Goal: Task Accomplishment & Management: Manage account settings

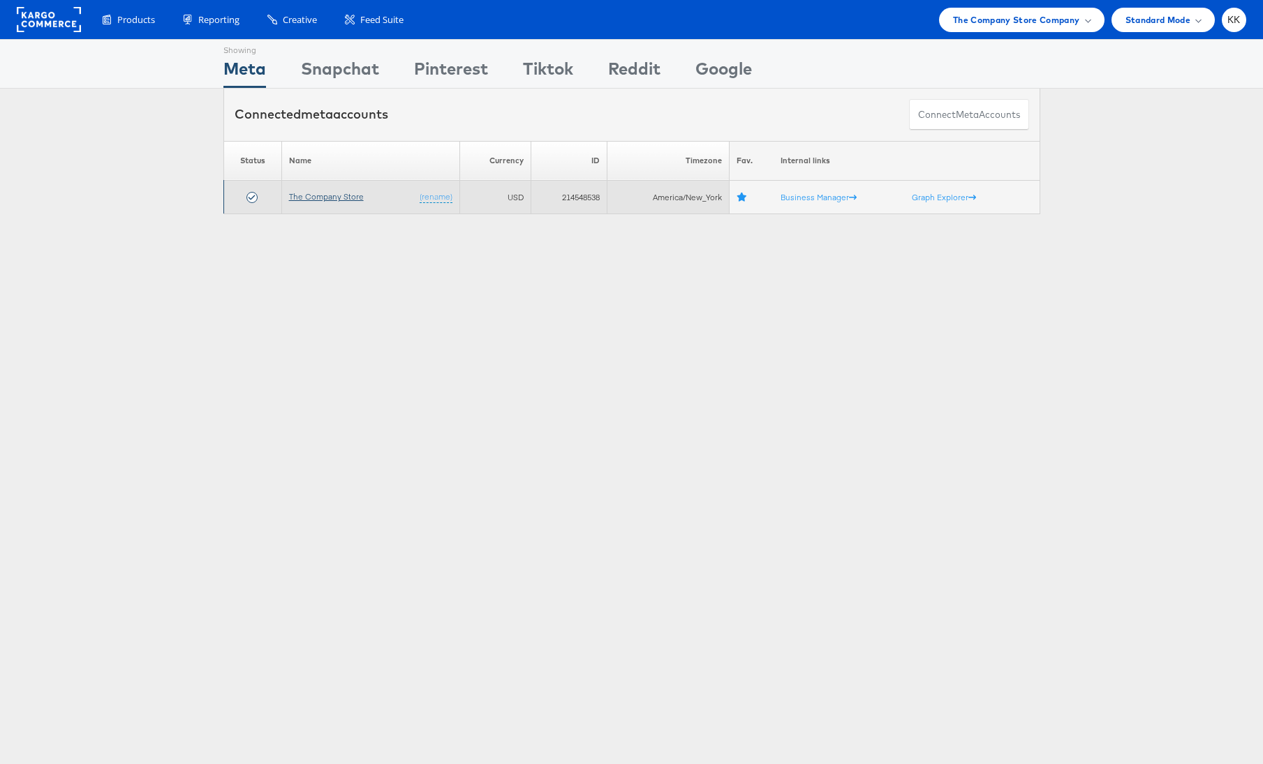
click at [306, 194] on link "The Company Store" at bounding box center [326, 196] width 75 height 10
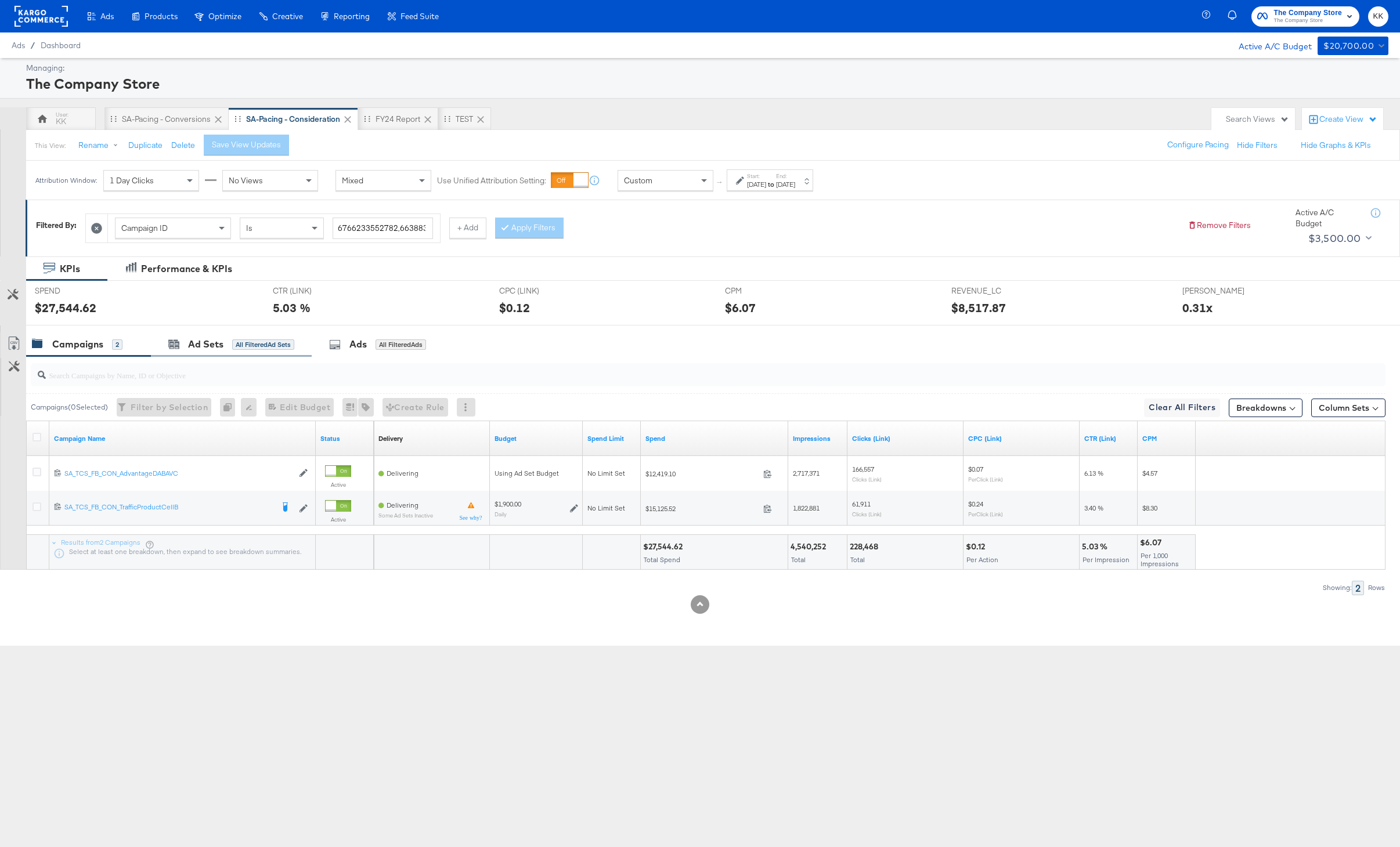
click at [234, 354] on div "Ad Sets All Filtered Ad Sets" at bounding box center [230, 344] width 160 height 25
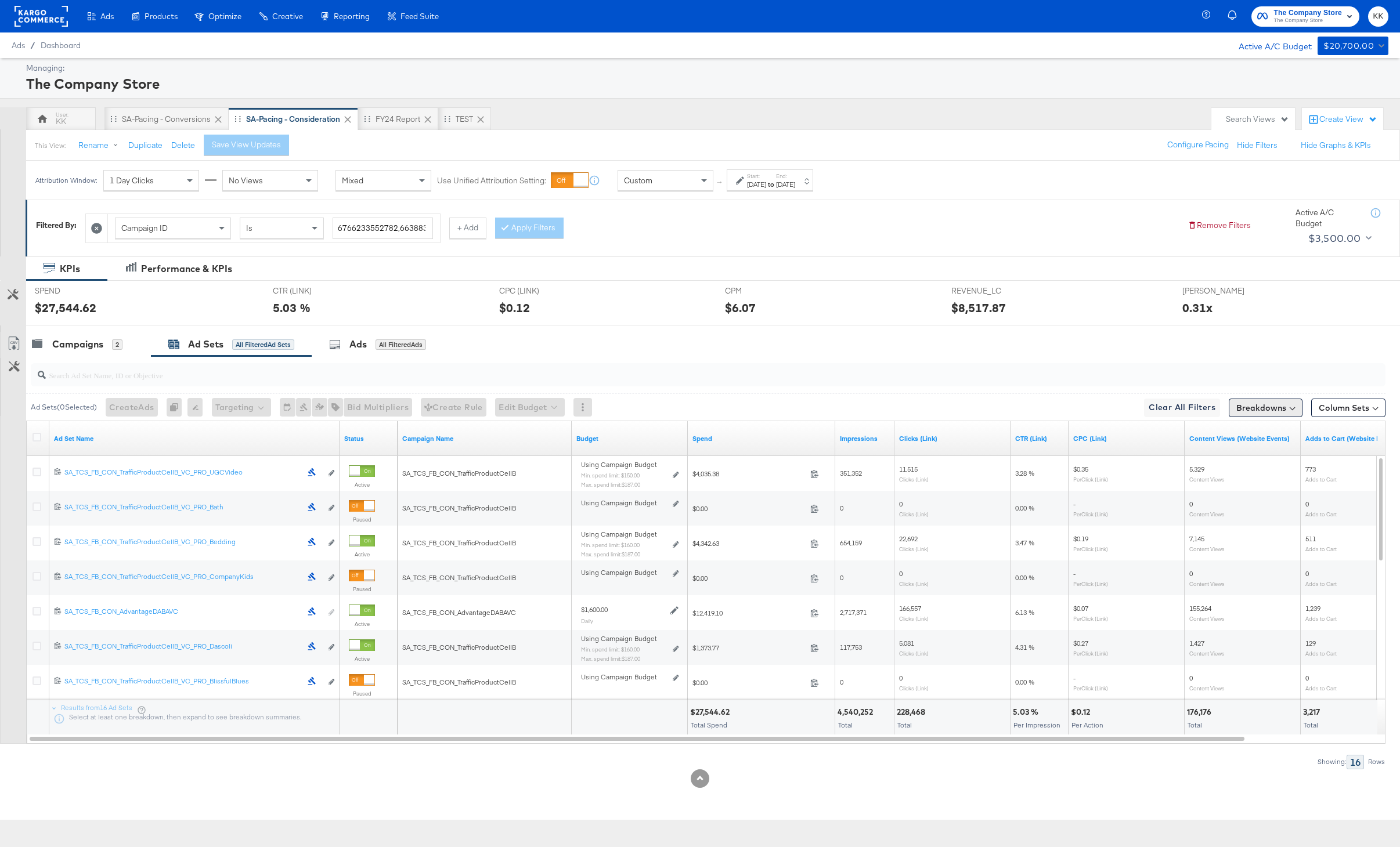
click at [1250, 411] on button "Breakdowns" at bounding box center [1265, 408] width 74 height 18
click at [1337, 405] on button "Column Sets" at bounding box center [1348, 408] width 74 height 18
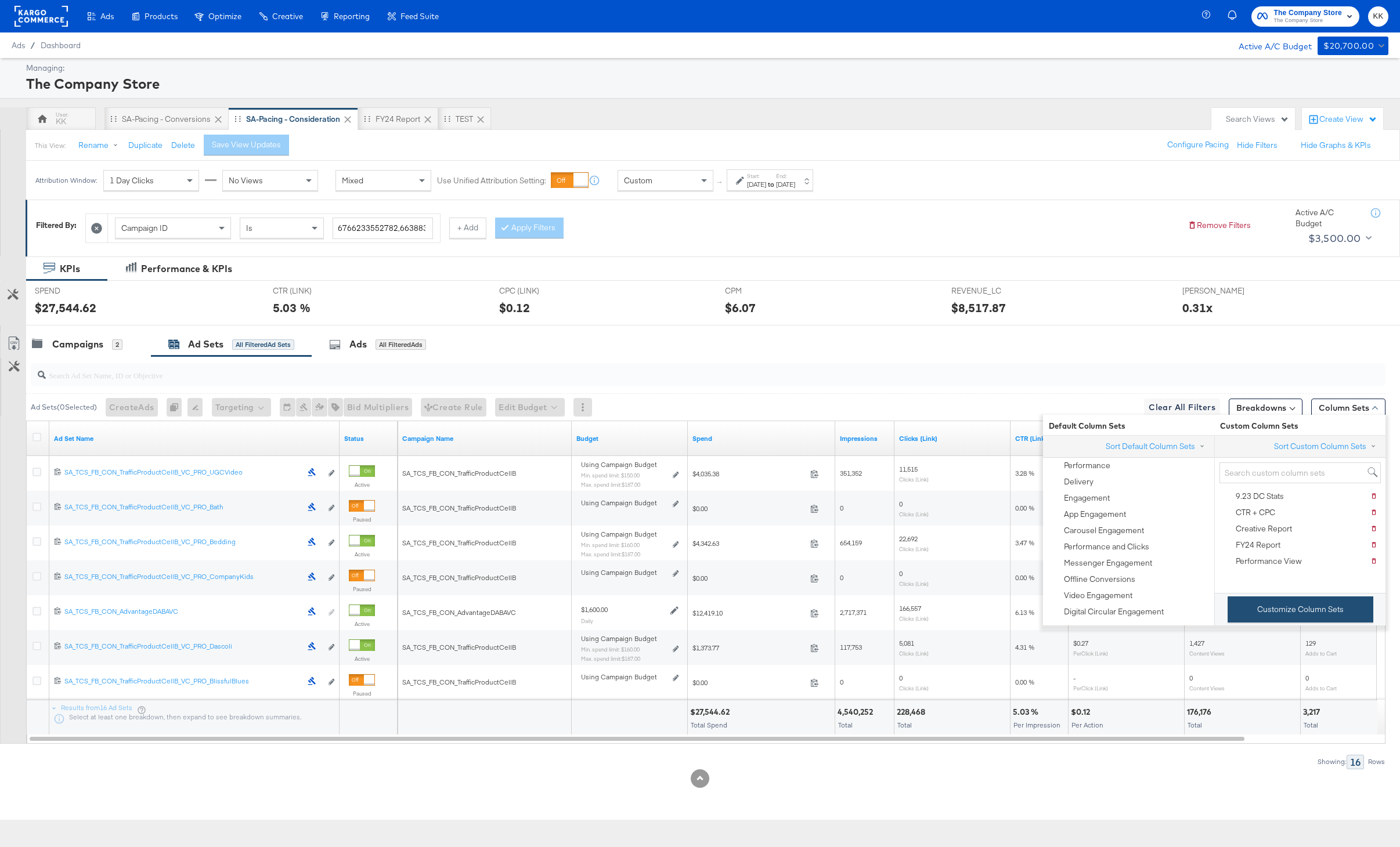
click at [1316, 603] on button "Customize Column Sets" at bounding box center [1299, 609] width 145 height 26
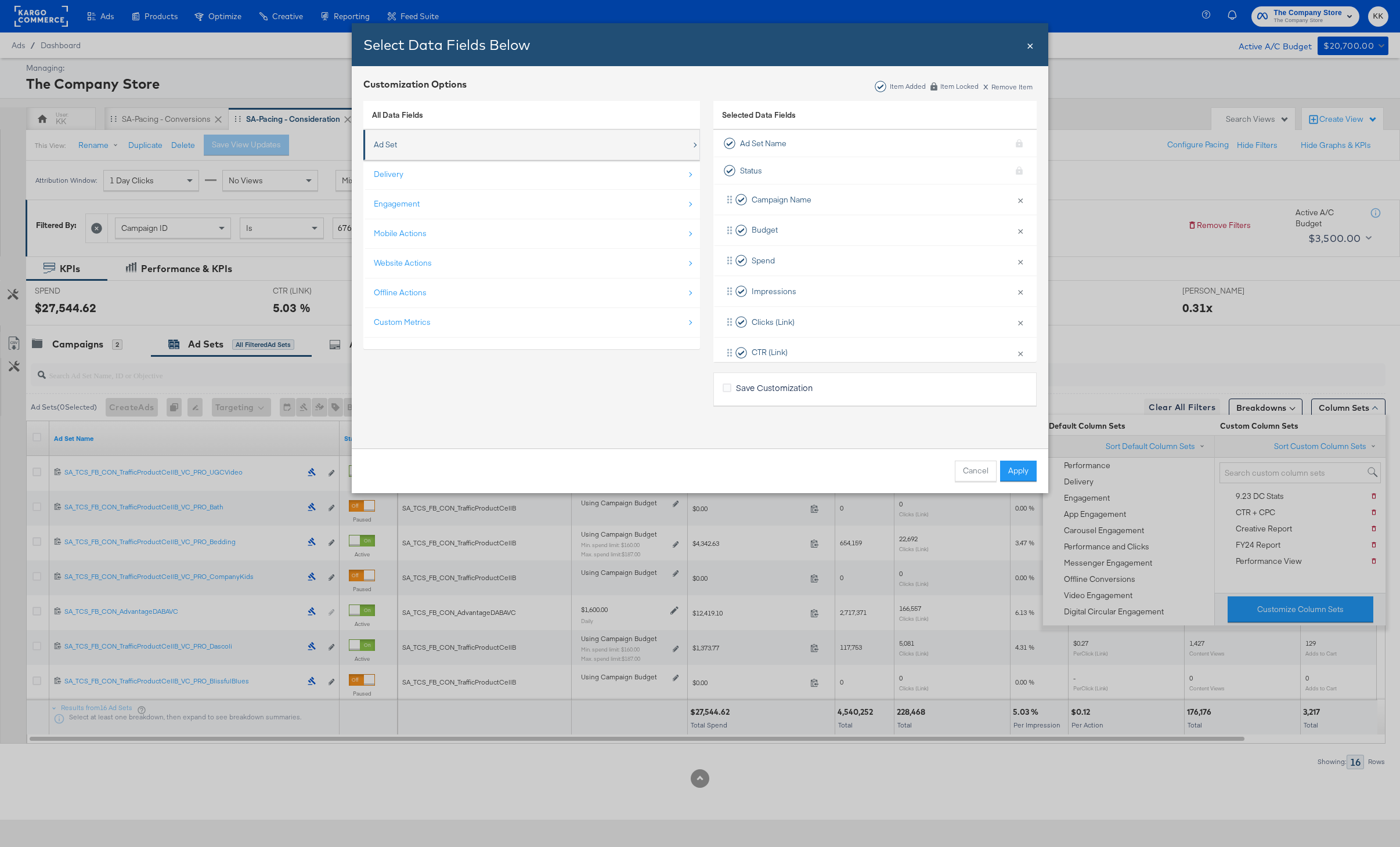
click at [469, 153] on div "Ad Set" at bounding box center [533, 145] width 318 height 24
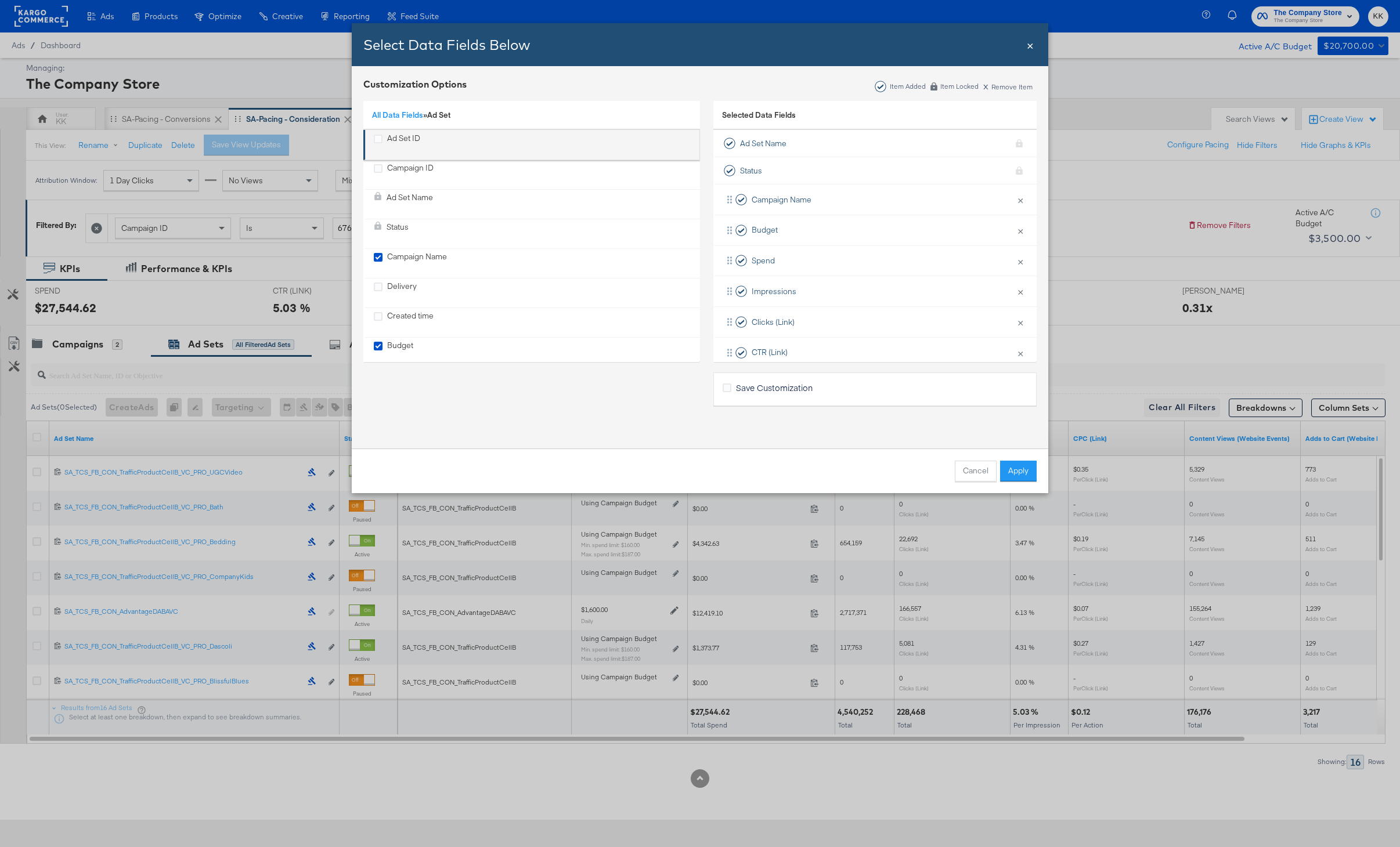
click at [407, 139] on div "Ad Set ID" at bounding box center [404, 145] width 33 height 24
click at [1021, 479] on button "Apply" at bounding box center [1018, 470] width 37 height 21
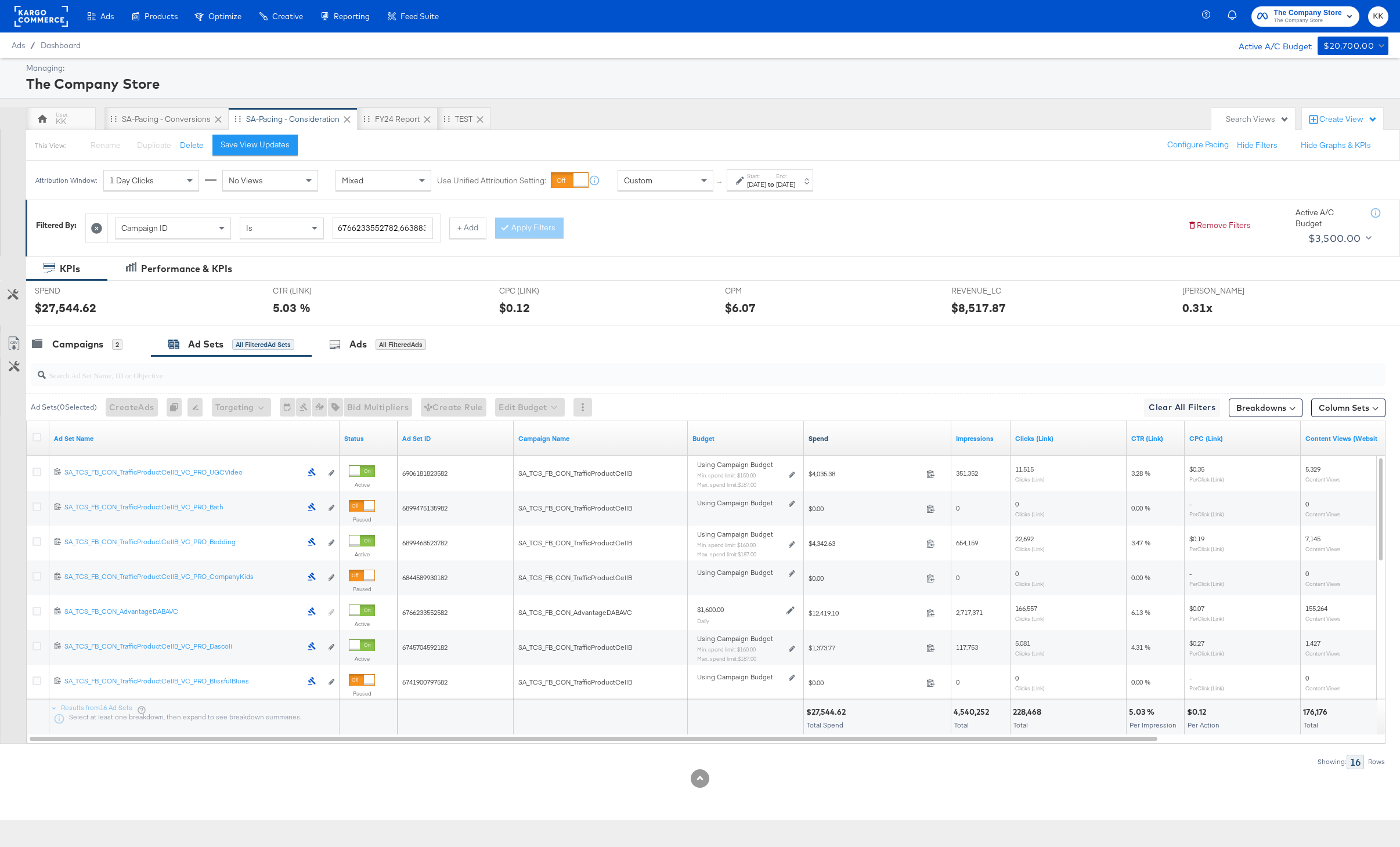
click at [826, 442] on link "Spend" at bounding box center [877, 438] width 138 height 9
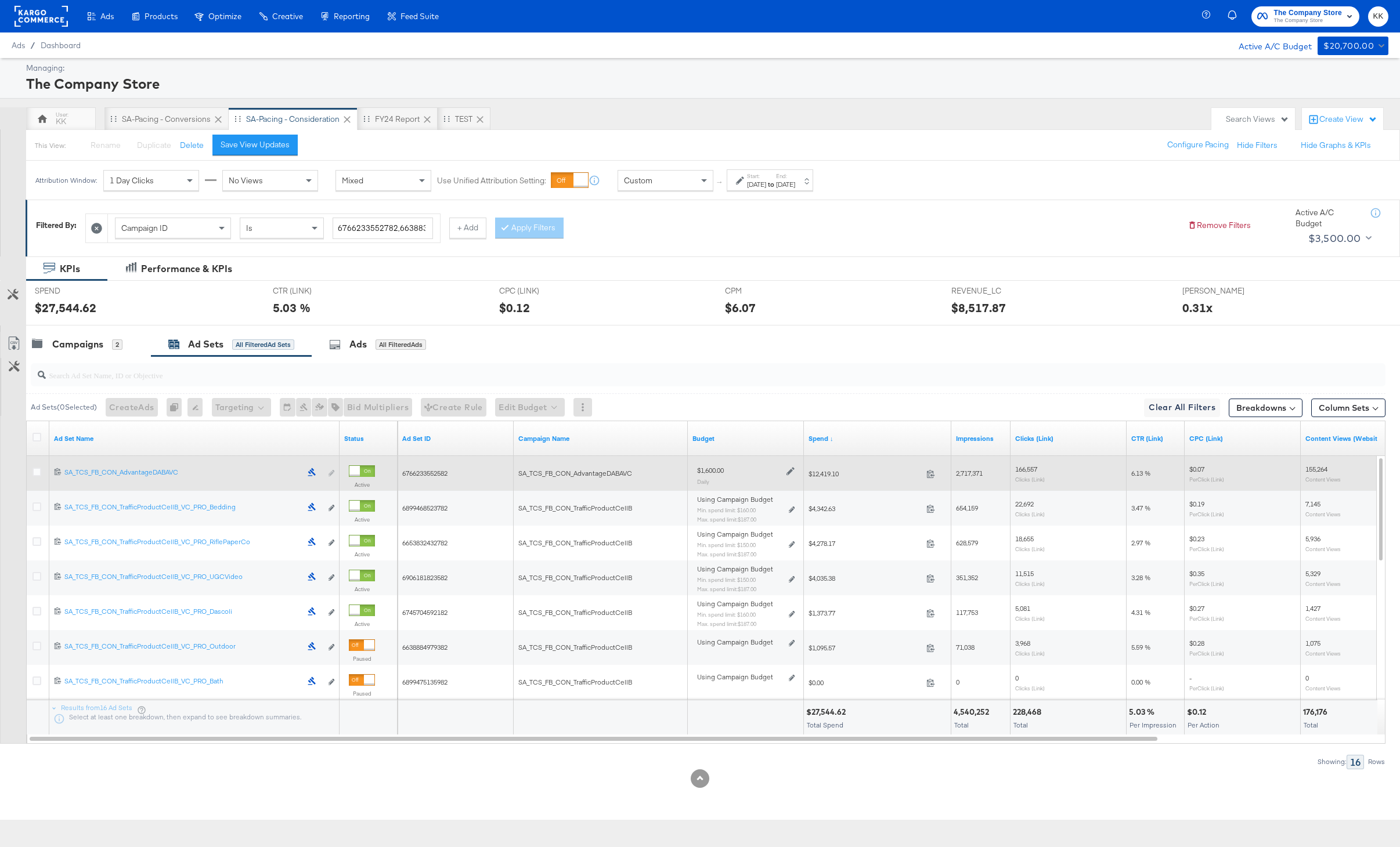
click at [419, 470] on span "6766233552582" at bounding box center [425, 473] width 45 height 8
copy span "6766233552582"
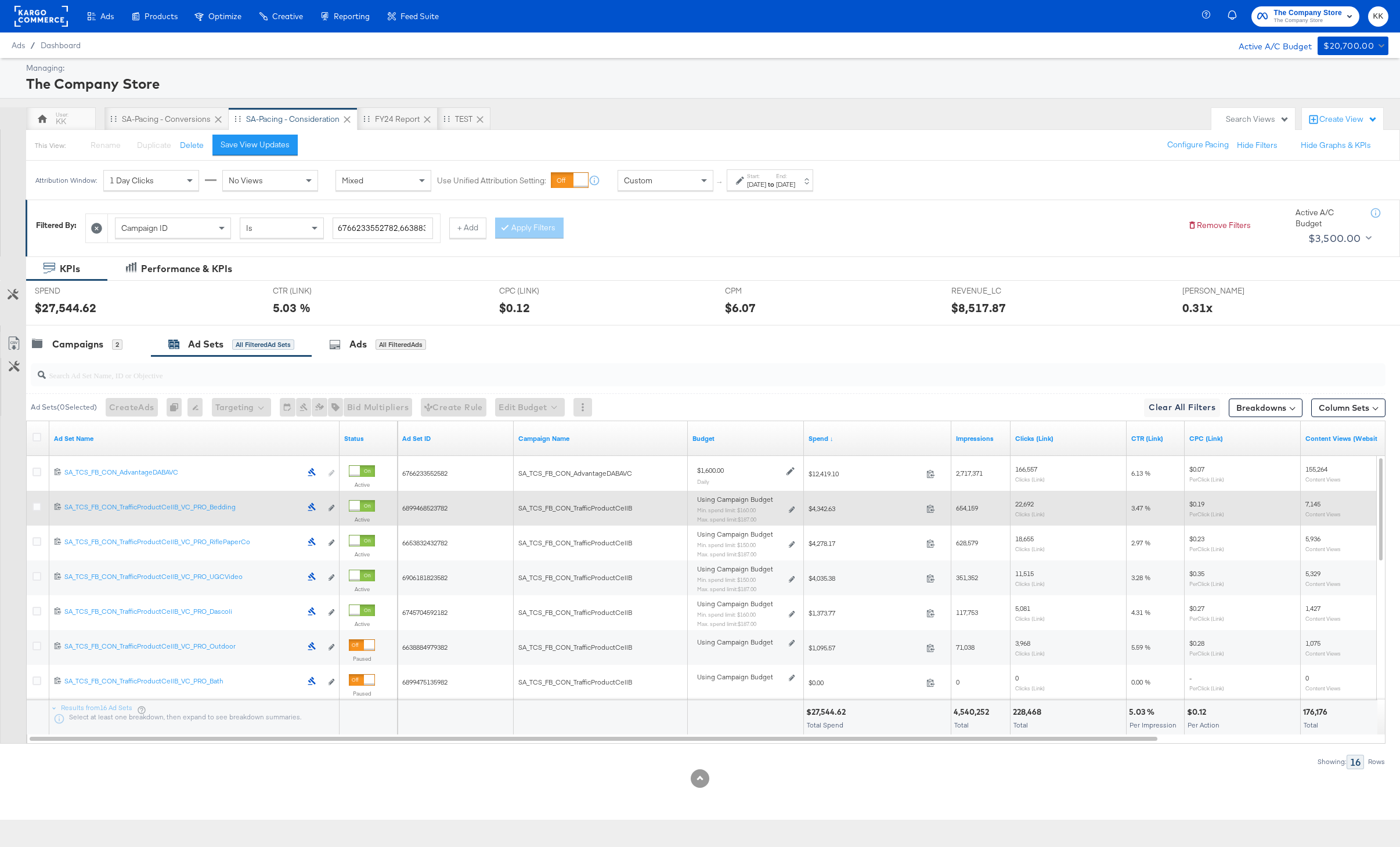
click at [441, 505] on span "6899468523782" at bounding box center [425, 508] width 45 height 8
copy span "6899468523782"
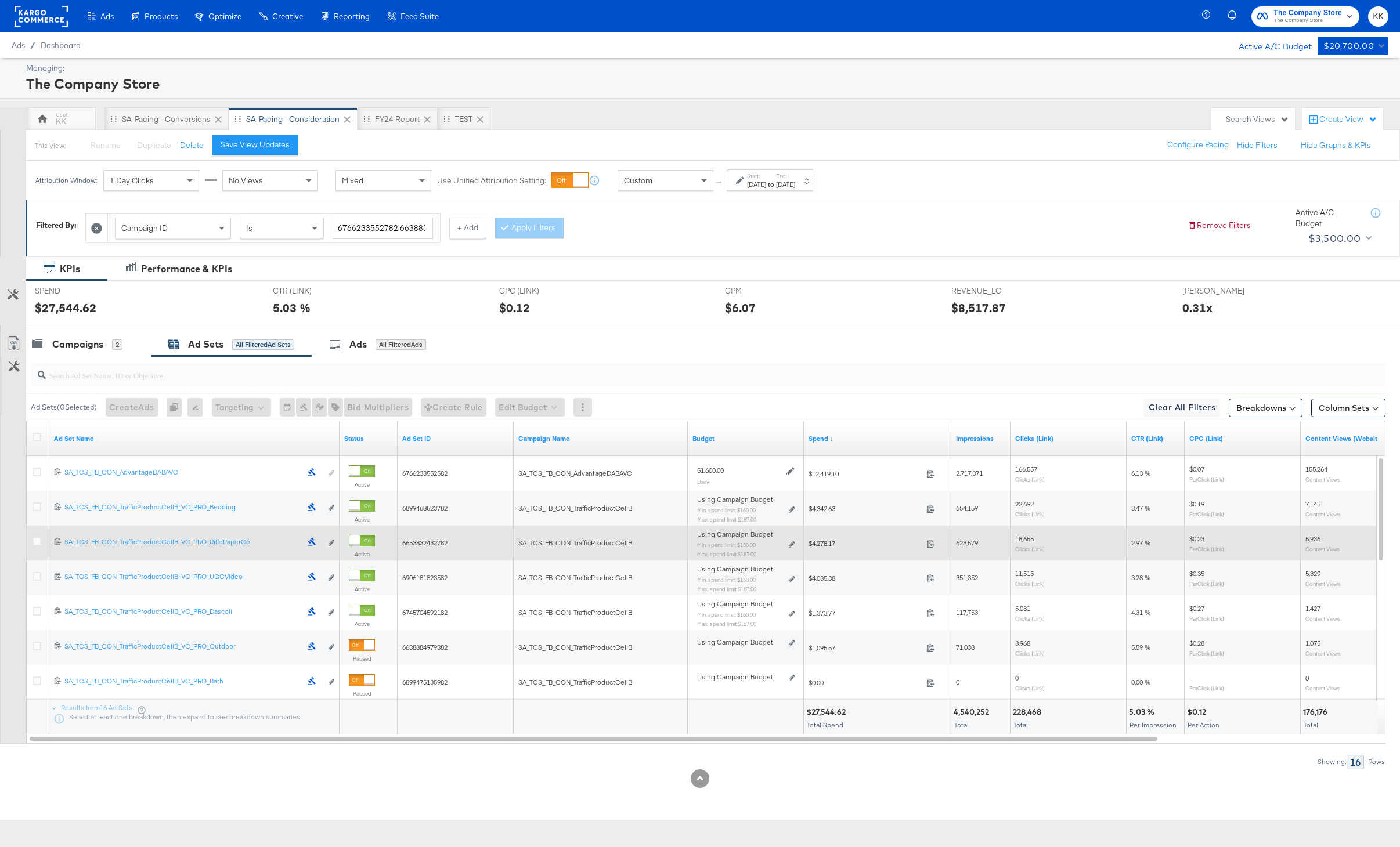
click at [426, 541] on span "6653832432782" at bounding box center [425, 543] width 45 height 8
copy span "6653832432782"
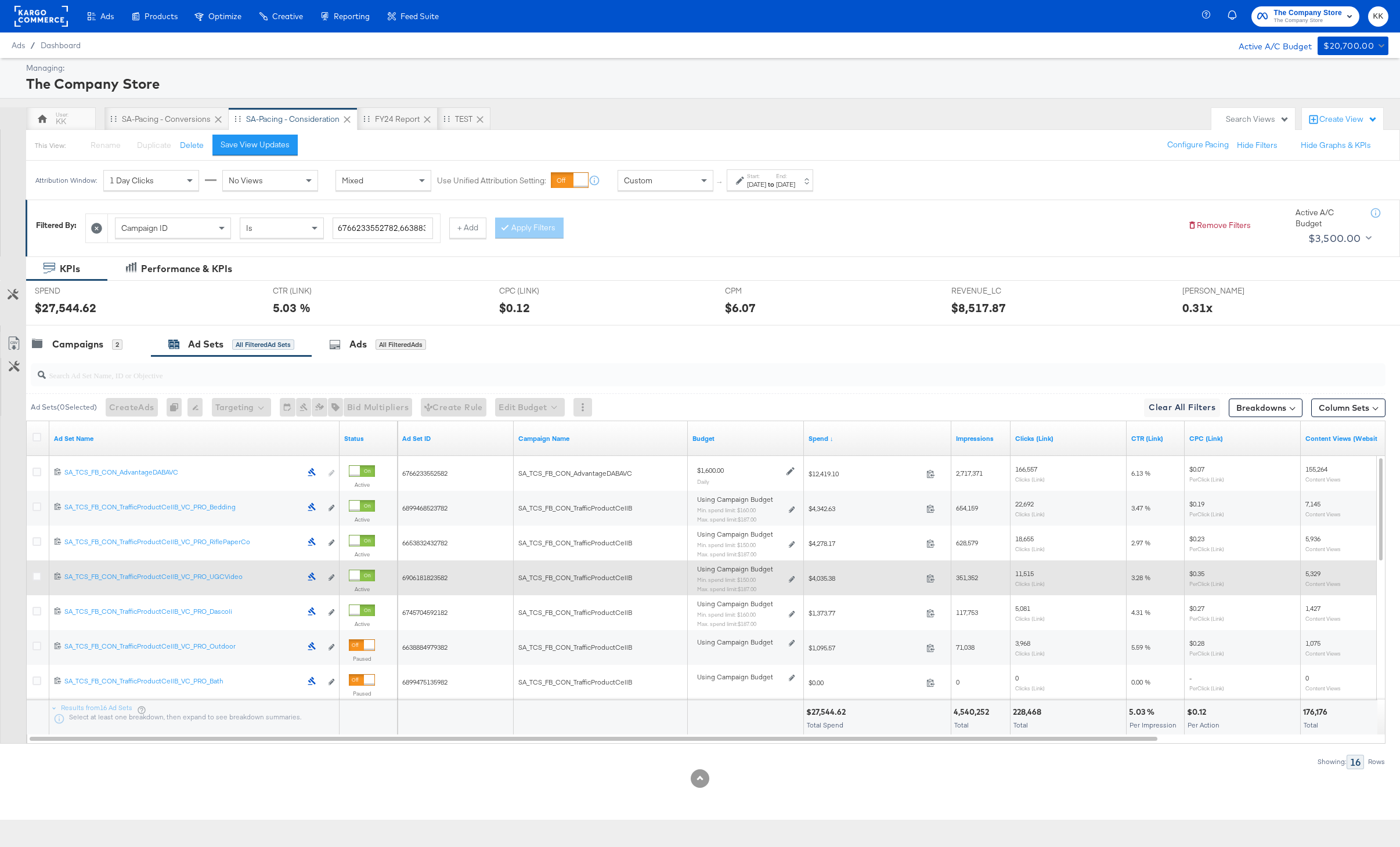
click at [438, 577] on span "6906181823582" at bounding box center [425, 578] width 45 height 8
copy span "6906181823582"
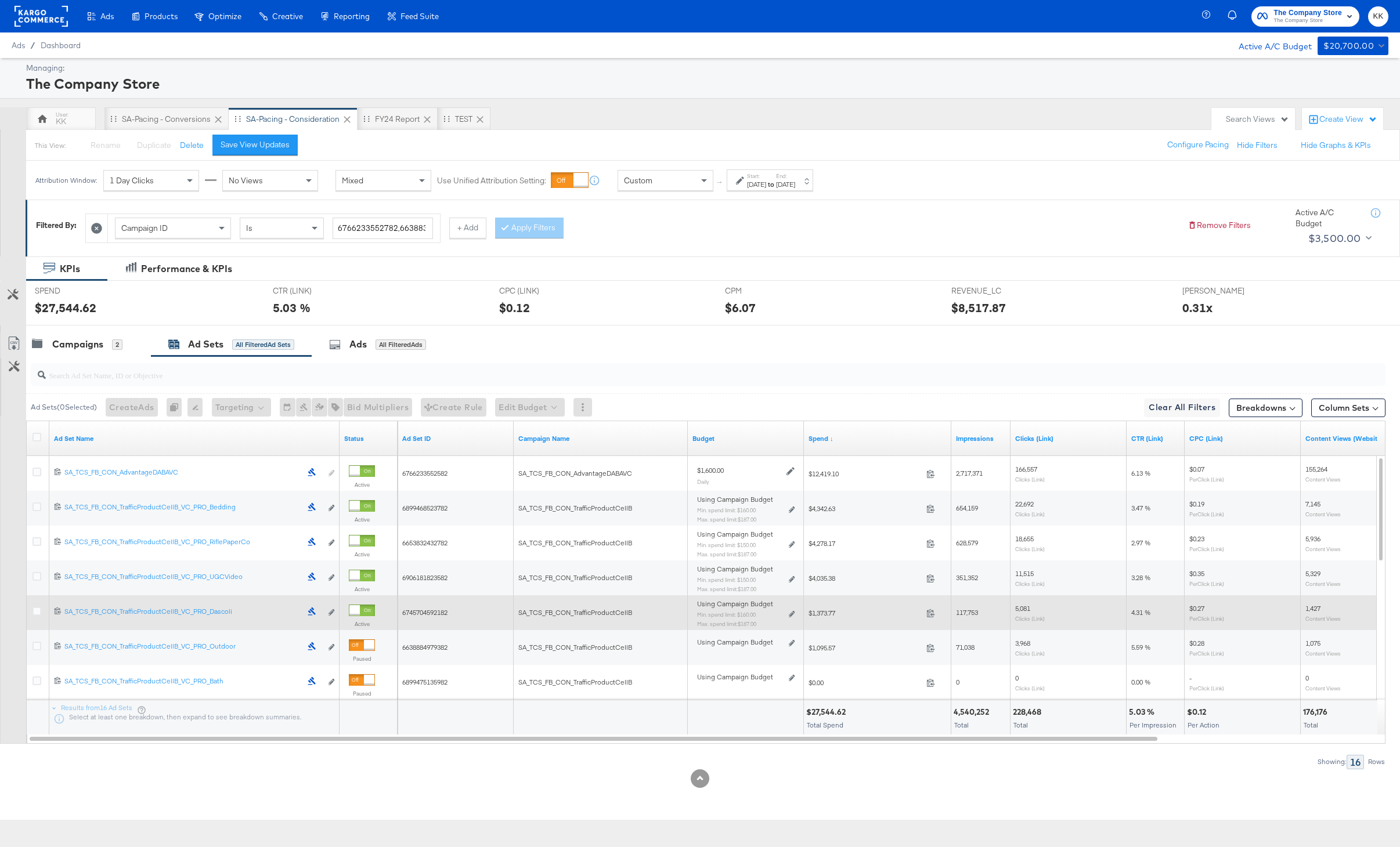
click at [427, 612] on span "6745704592182" at bounding box center [425, 613] width 45 height 8
copy span "6745704592182"
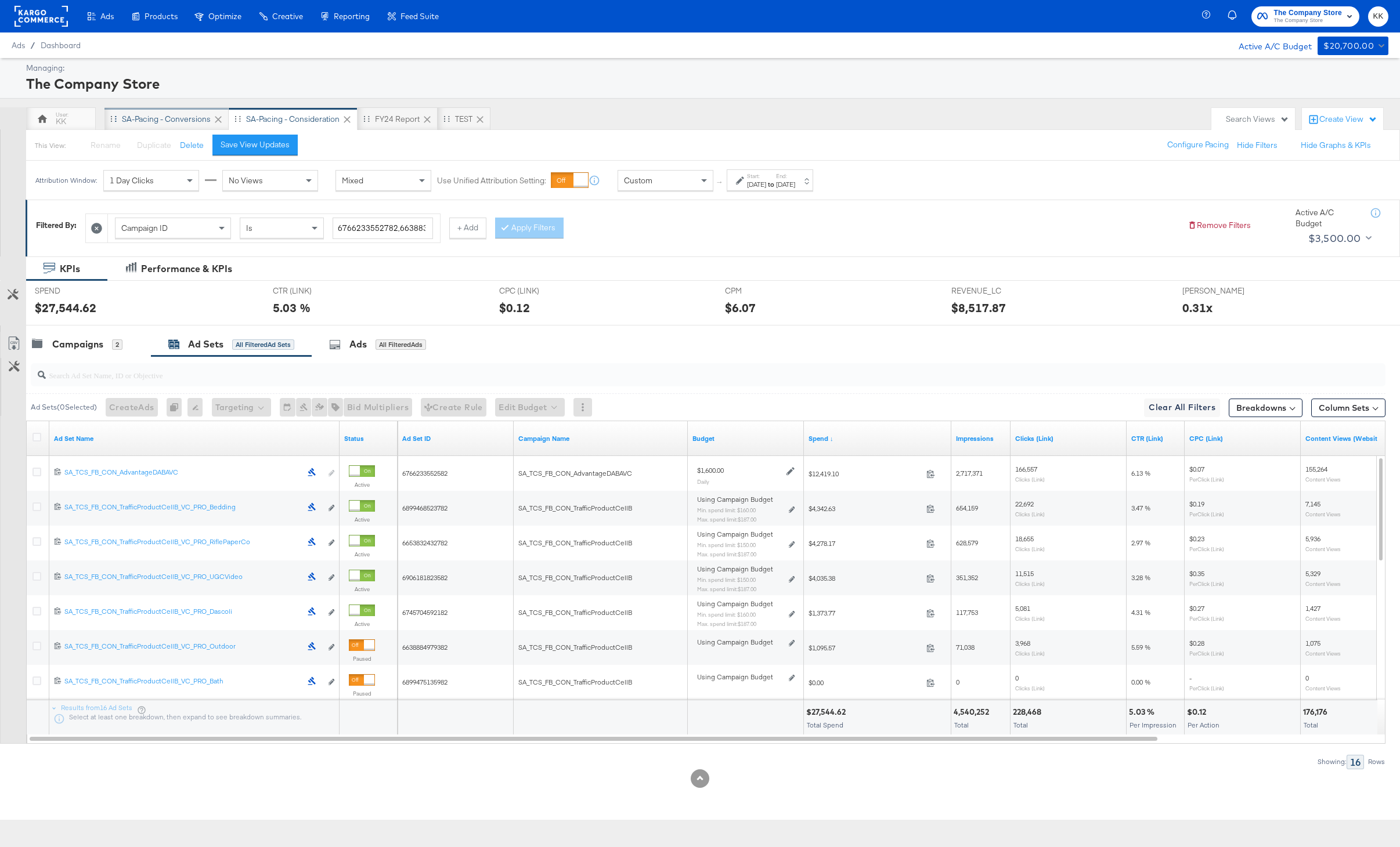
click at [168, 121] on div "SA-Pacing - Conversions" at bounding box center [166, 119] width 89 height 11
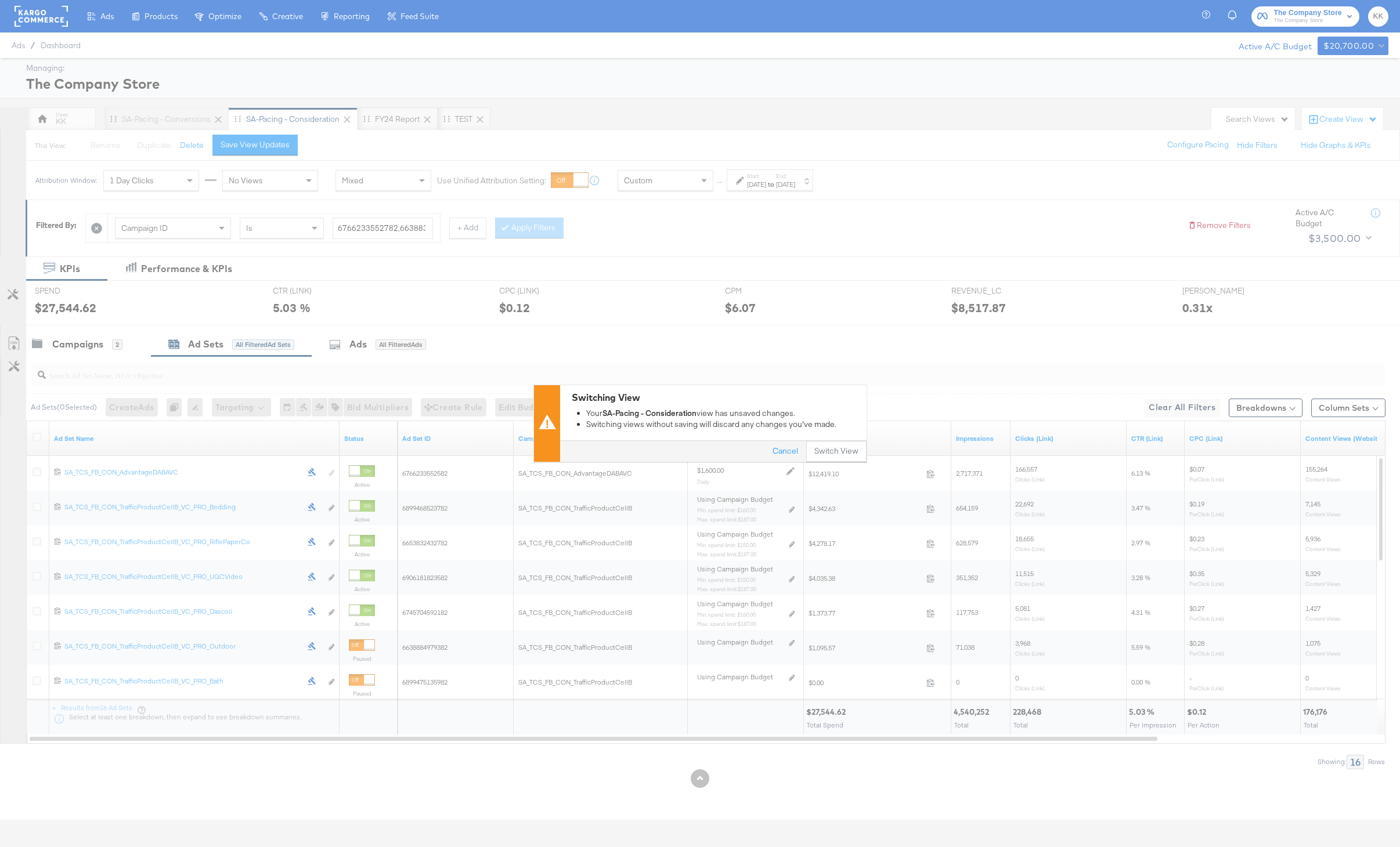
click at [840, 465] on div "Switching View Your SA-Pacing - Consideration view has unsaved changes. Switchi…" at bounding box center [700, 423] width 1400 height 847
click at [846, 451] on button "Switch View" at bounding box center [836, 451] width 61 height 21
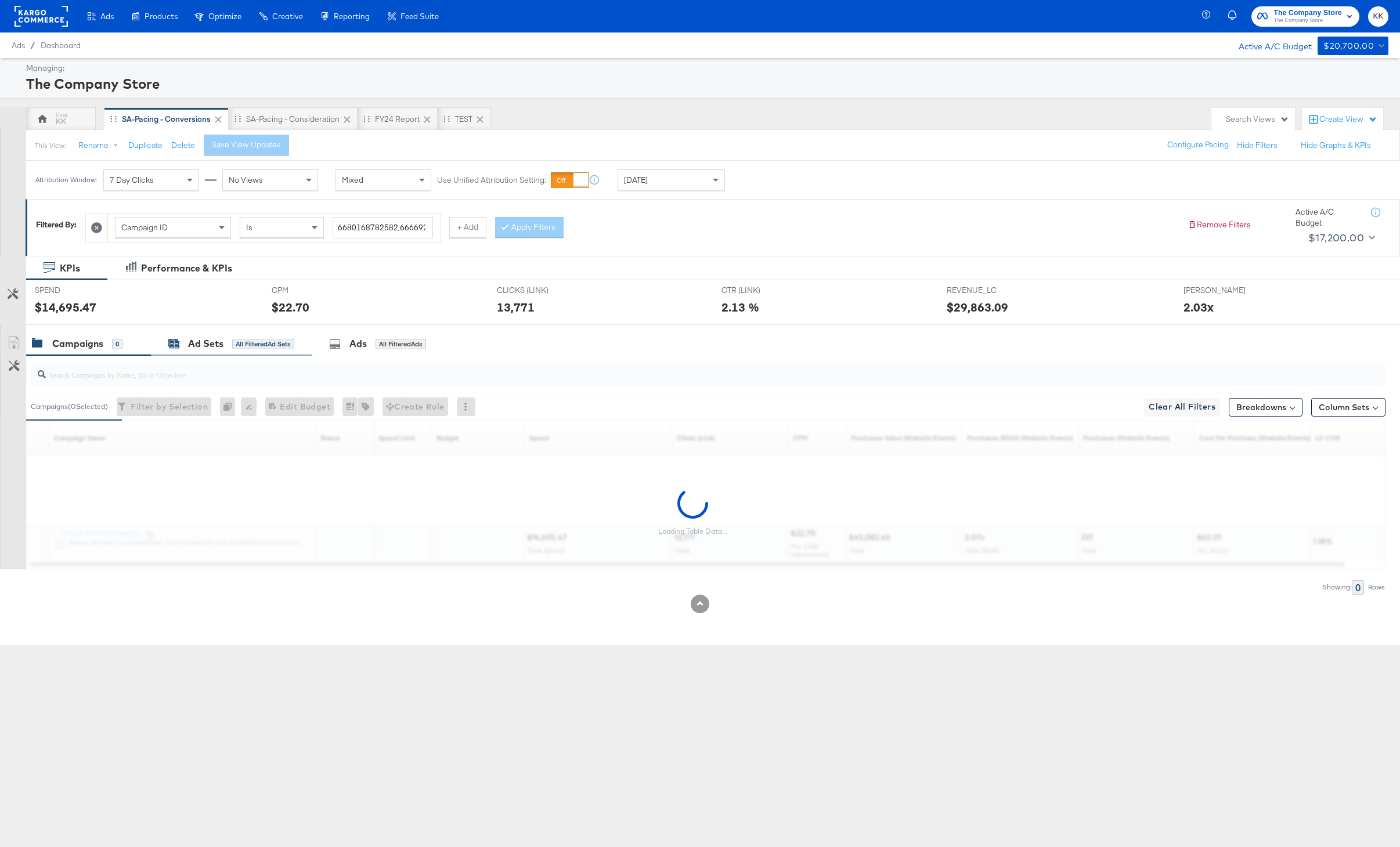
click at [243, 346] on div "All Filtered Ad Sets" at bounding box center [263, 344] width 62 height 11
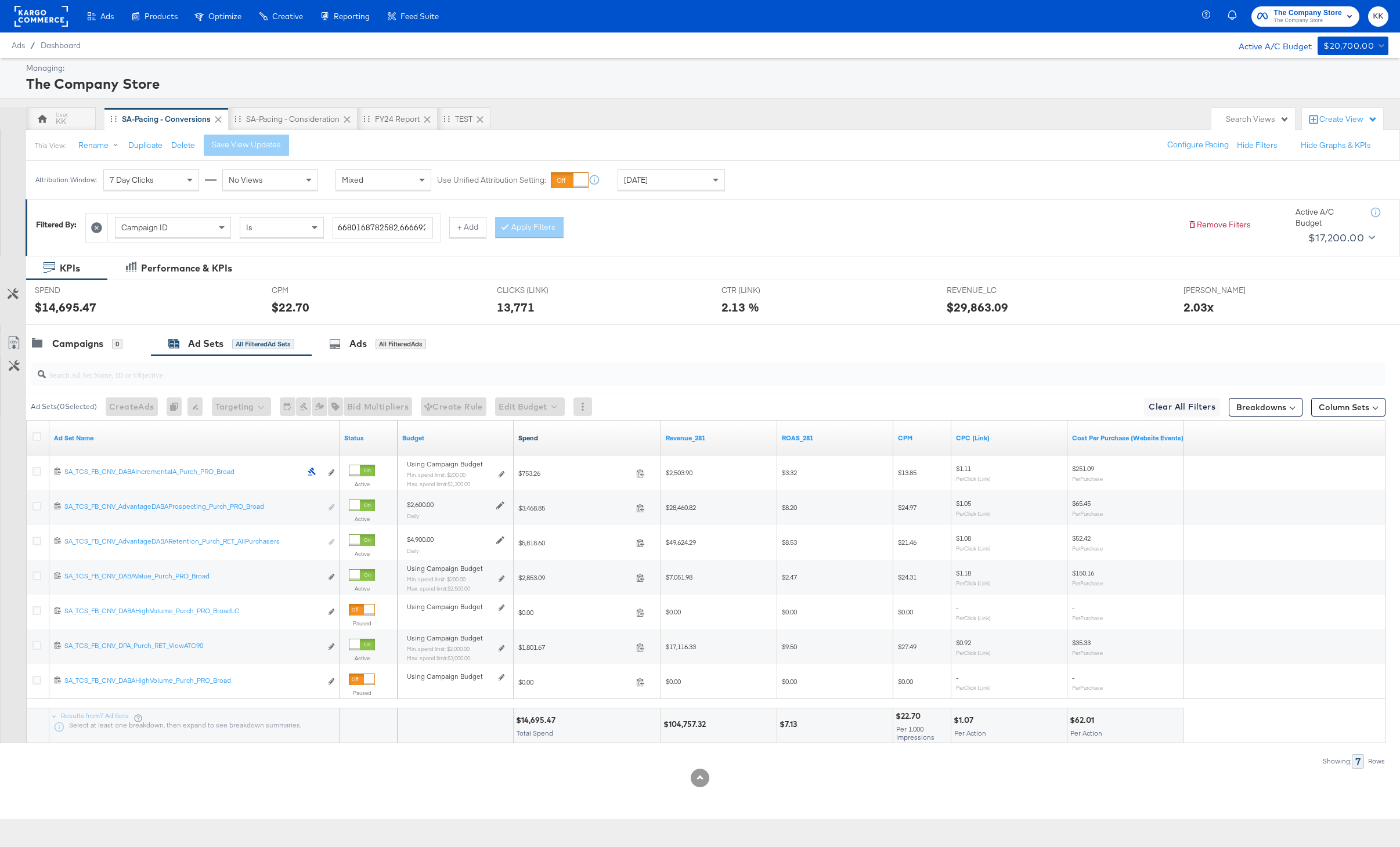
click at [535, 436] on link "Spend" at bounding box center [587, 437] width 138 height 9
click at [1332, 401] on button "Column Sets" at bounding box center [1348, 407] width 74 height 18
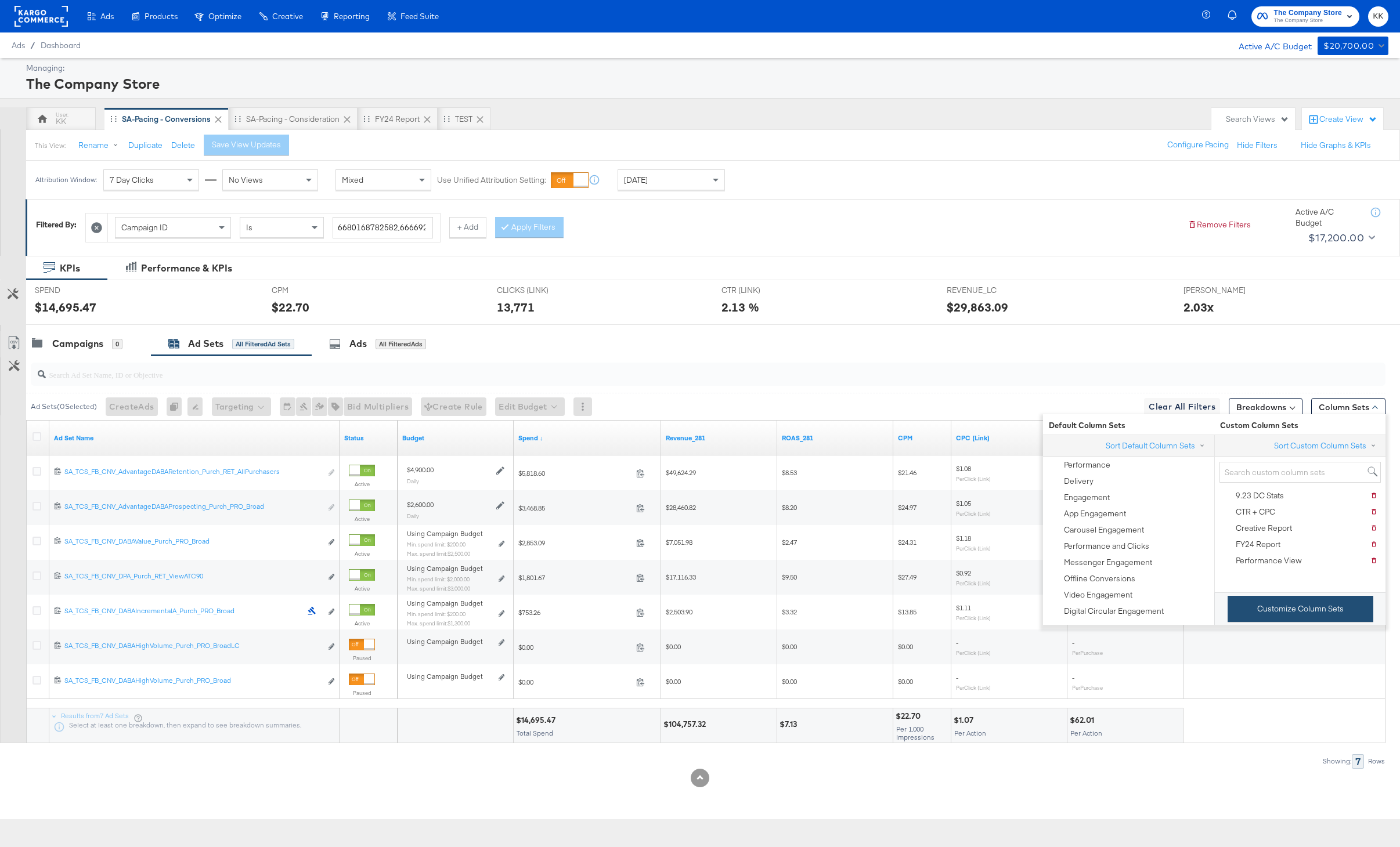
click at [1305, 610] on button "Customize Column Sets" at bounding box center [1299, 608] width 145 height 26
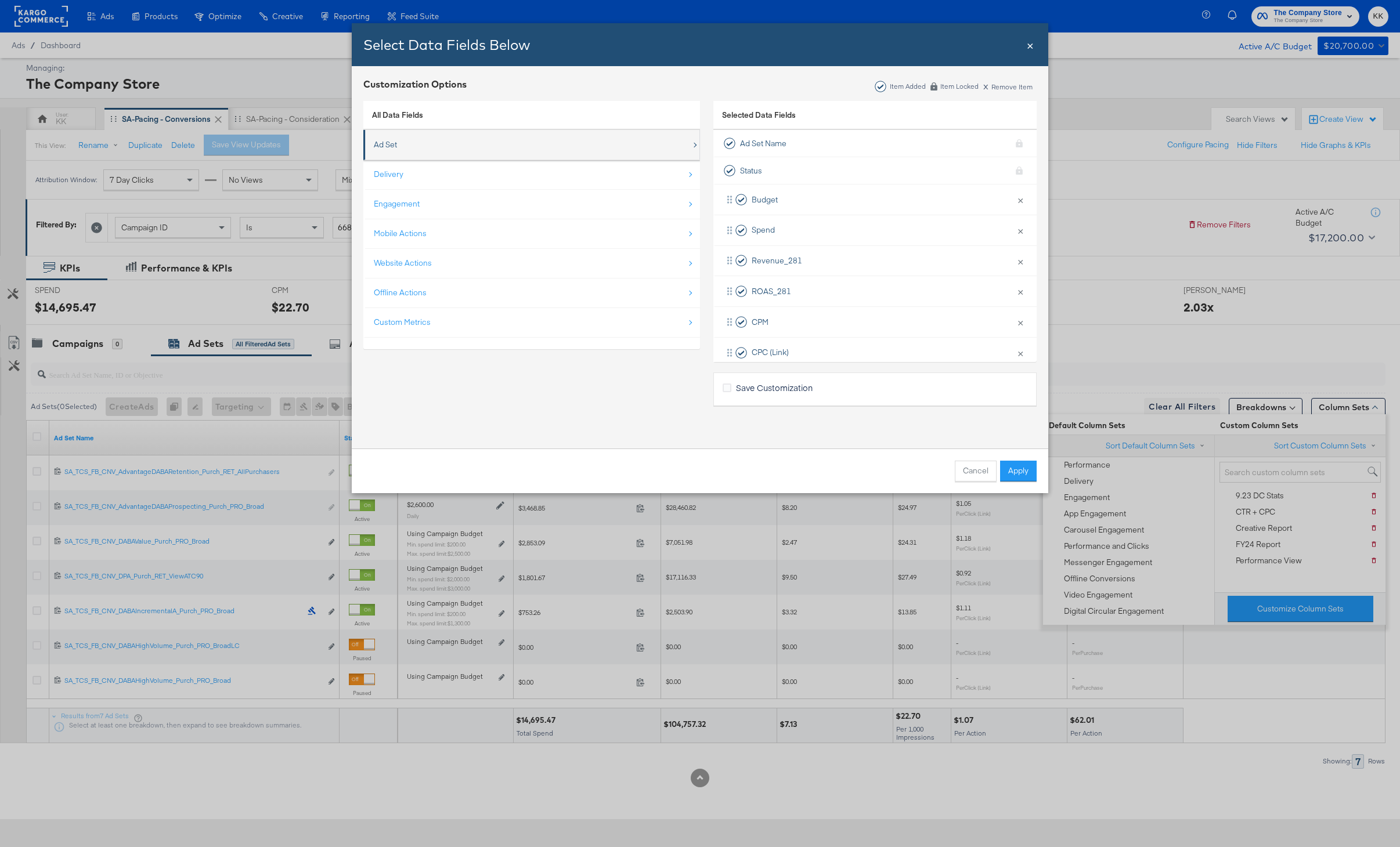
click at [441, 142] on div "Ad Set" at bounding box center [533, 145] width 318 height 24
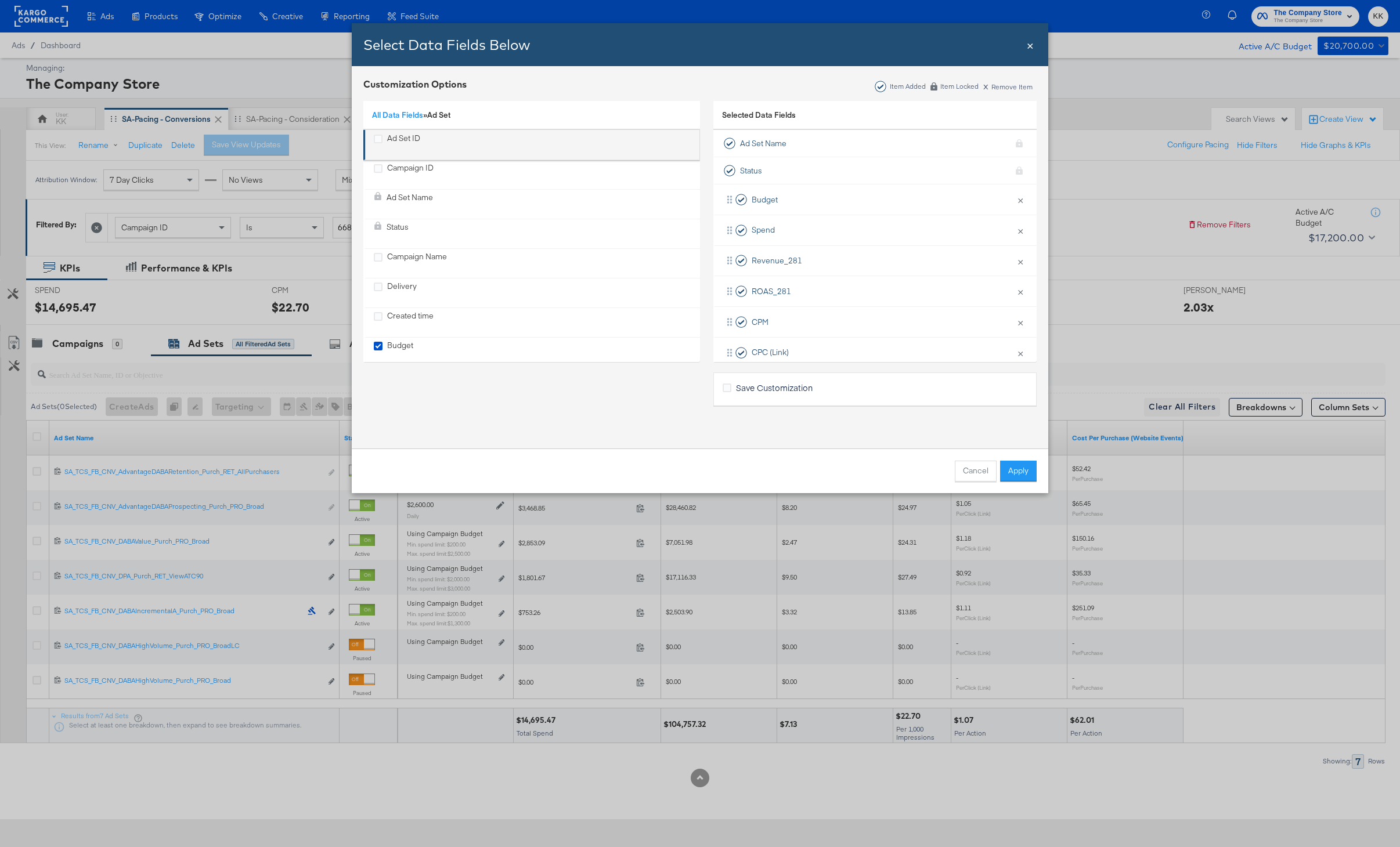
click at [392, 137] on div "Ad Set ID" at bounding box center [404, 145] width 33 height 24
click at [1014, 471] on button "Apply" at bounding box center [1018, 470] width 37 height 21
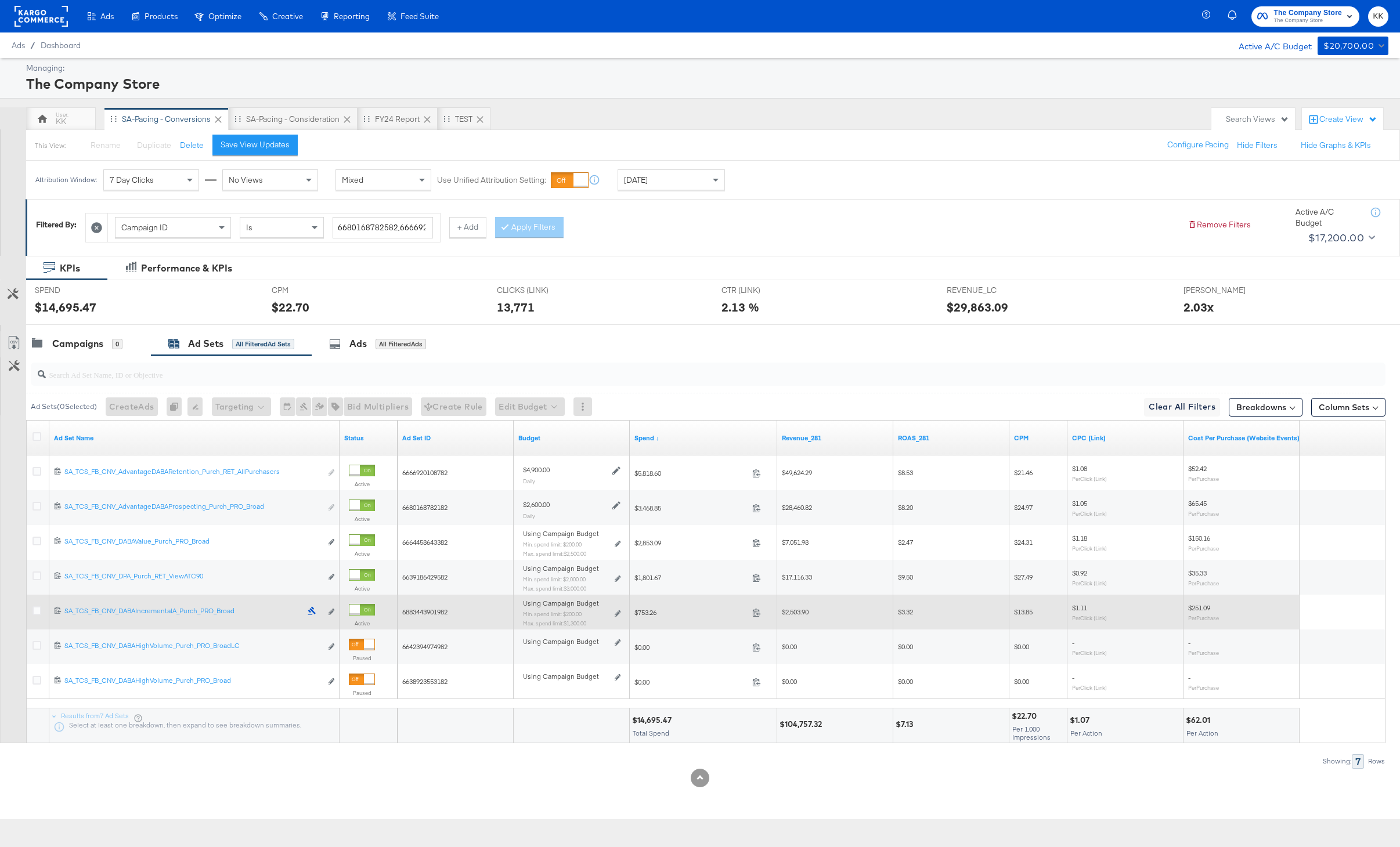
click at [434, 608] on span "6883443901982" at bounding box center [425, 612] width 45 height 8
copy span "6883443901982"
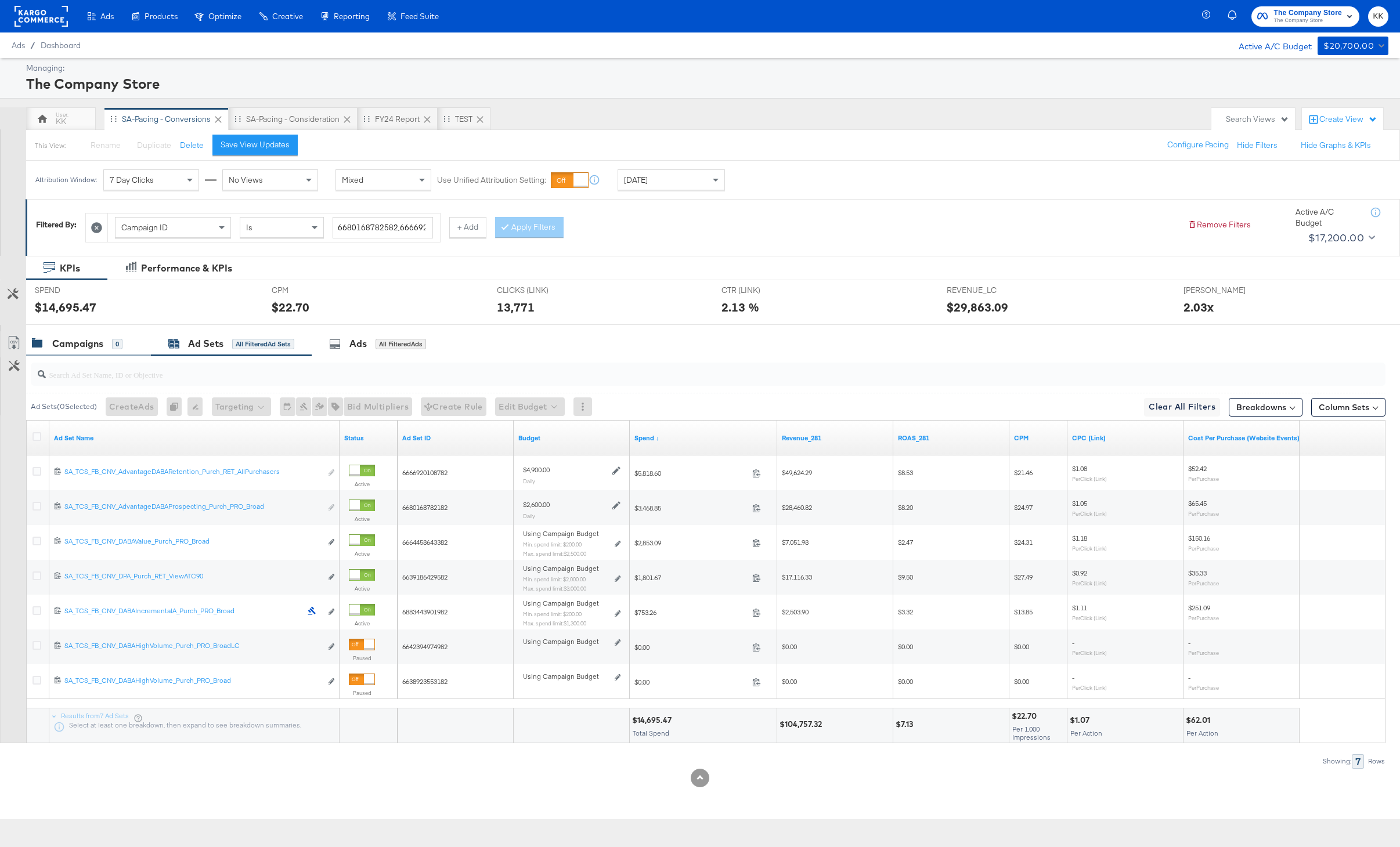
click at [97, 345] on div "Campaigns" at bounding box center [77, 344] width 51 height 13
